Goal: Information Seeking & Learning: Learn about a topic

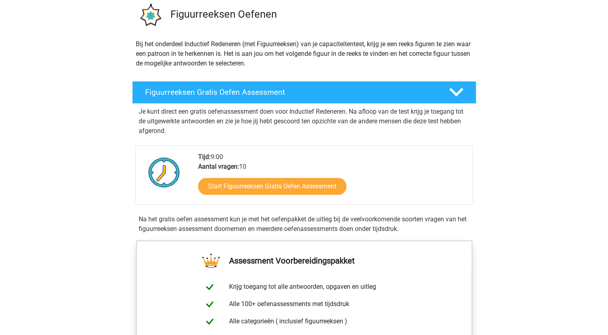
scroll to position [140, 0]
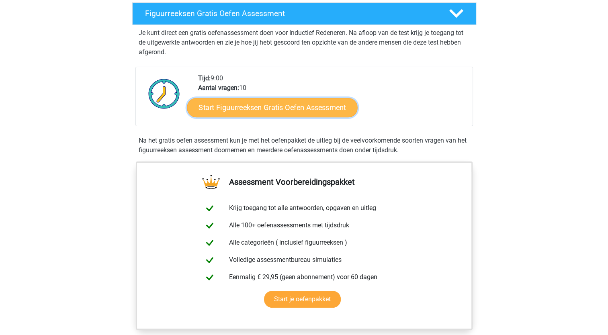
click at [282, 106] on link "Start Figuurreeksen Gratis Oefen Assessment" at bounding box center [272, 107] width 170 height 19
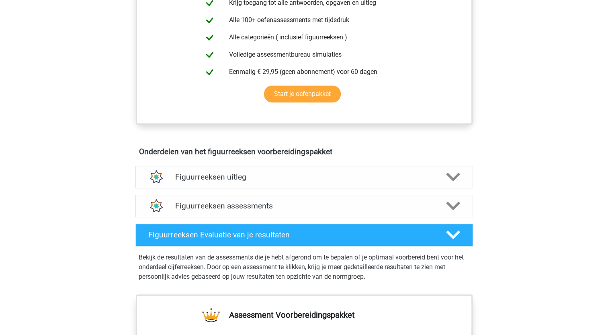
scroll to position [486, 0]
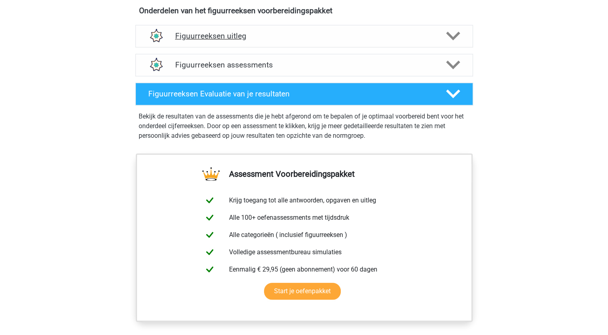
click at [184, 37] on h4 "Figuurreeksen uitleg" at bounding box center [304, 35] width 258 height 9
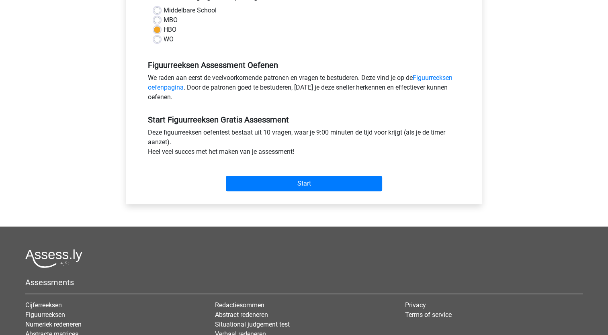
scroll to position [223, 0]
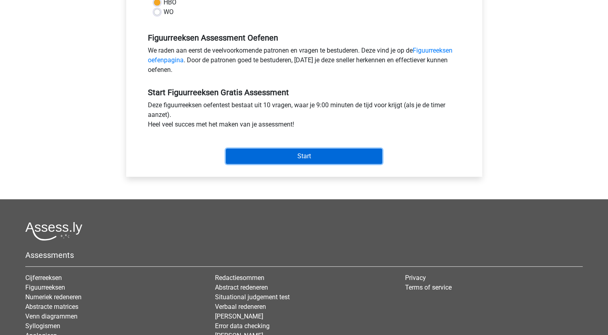
click at [304, 154] on input "Start" at bounding box center [304, 156] width 156 height 15
